Goal: Task Accomplishment & Management: Manage account settings

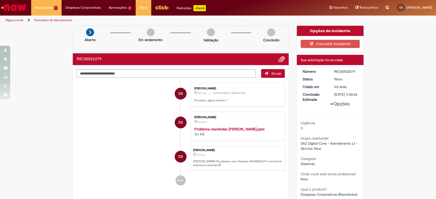
drag, startPoint x: 82, startPoint y: 97, endPoint x: 420, endPoint y: 88, distance: 338.6
click at [82, 97] on li "CS [PERSON_NAME] 4d atrás 4 dias atrás Comentários adicionais Prezados, algum r…" at bounding box center [181, 95] width 208 height 24
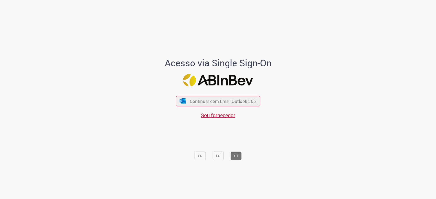
drag, startPoint x: 0, startPoint y: 0, endPoint x: 420, endPoint y: 88, distance: 429.2
click at [420, 88] on div "Acesso via Single Sign-On Continuar com Email Outlook 365 Sou fornecedor EN ES …" at bounding box center [218, 101] width 436 height 197
click at [205, 99] on span "Continuar com Email Outlook 365" at bounding box center [222, 101] width 67 height 6
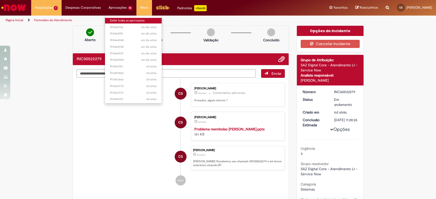
click at [113, 20] on link "Exibir todas as aprovações" at bounding box center [133, 21] width 57 height 6
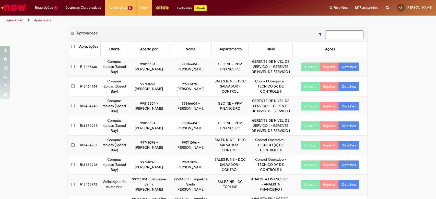
click at [305, 64] on button "Aprovar" at bounding box center [310, 67] width 19 height 9
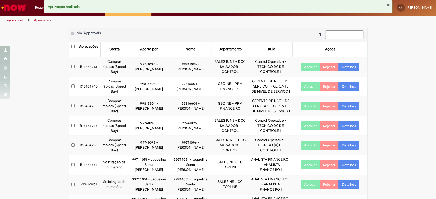
click at [304, 68] on button "Aprovar" at bounding box center [310, 67] width 19 height 9
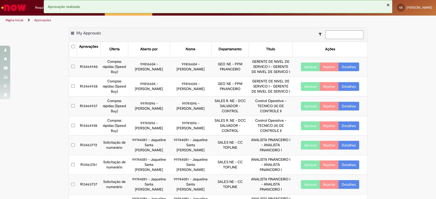
click at [304, 68] on button "Aprovar" at bounding box center [310, 67] width 19 height 9
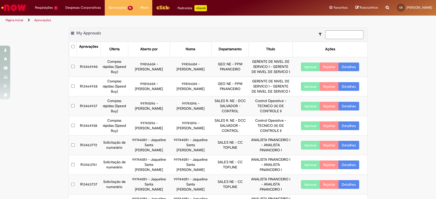
click at [304, 68] on button "Aprovar" at bounding box center [310, 67] width 19 height 9
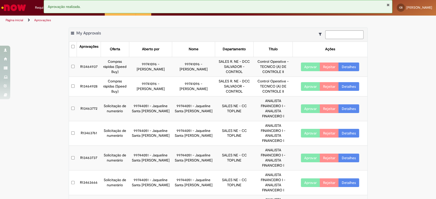
click at [305, 67] on button "Aprovar" at bounding box center [310, 67] width 19 height 9
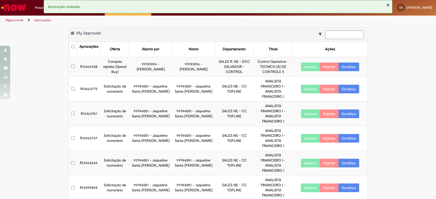
click at [305, 67] on button "Aprovar" at bounding box center [310, 67] width 19 height 9
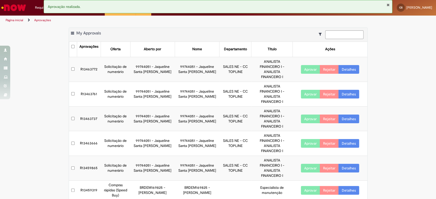
click at [306, 70] on button "Aprovar" at bounding box center [310, 69] width 19 height 9
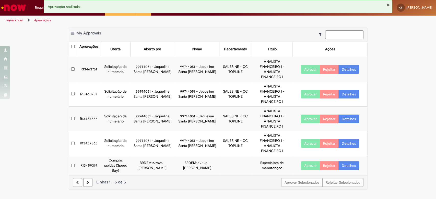
click at [306, 70] on button "Aprovar" at bounding box center [310, 69] width 19 height 9
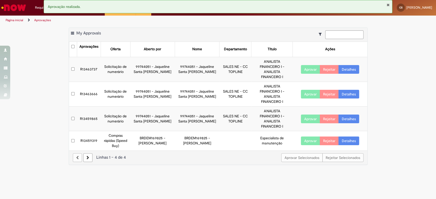
click at [306, 70] on button "Aprovar" at bounding box center [310, 69] width 19 height 9
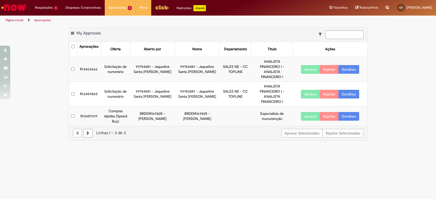
click at [306, 70] on button "Aprovar" at bounding box center [310, 69] width 19 height 9
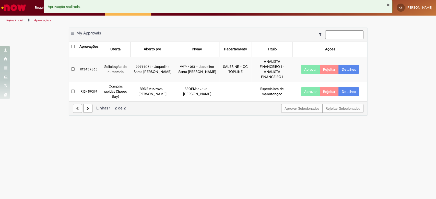
click at [306, 70] on button "Aprovar" at bounding box center [310, 69] width 19 height 9
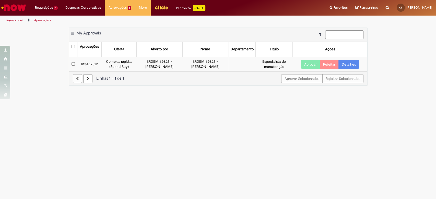
click at [305, 63] on button "Aprovar" at bounding box center [310, 64] width 19 height 9
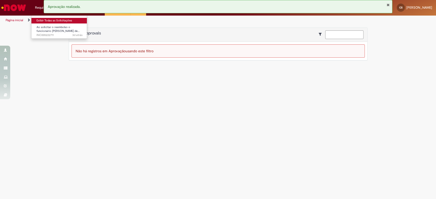
click at [40, 22] on link "Exibir Todas as Solicitações" at bounding box center [59, 21] width 56 height 6
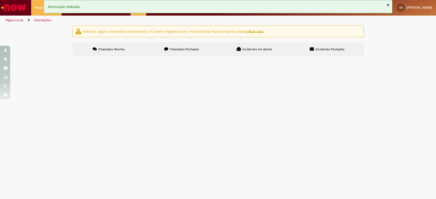
click at [179, 46] on label "Chamados Fechados" at bounding box center [181, 49] width 73 height 14
click at [243, 50] on span "Incidentes em aberto" at bounding box center [257, 49] width 30 height 4
click at [0, 0] on span "Ao solicitar o reembolso o funcionário [PERSON_NAME] de ID:99750997 não recebe,…" at bounding box center [0, 0] width 0 height 0
